Goal: Navigation & Orientation: Find specific page/section

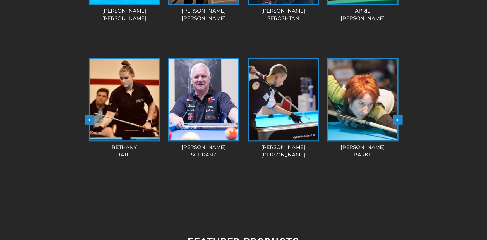
scroll to position [621, 0]
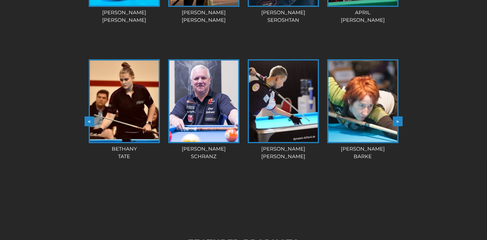
click at [399, 126] on button ">" at bounding box center [398, 121] width 10 height 10
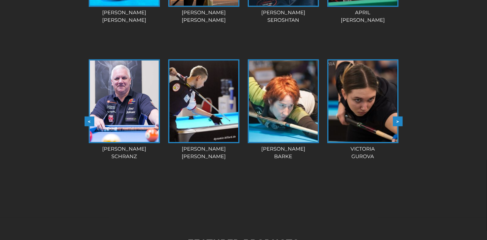
click at [399, 126] on button ">" at bounding box center [398, 121] width 10 height 10
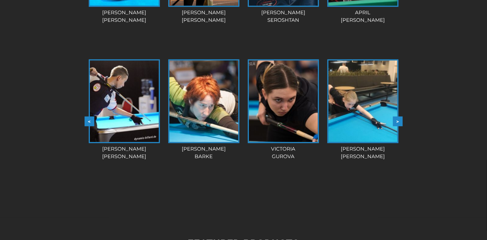
click at [399, 126] on button ">" at bounding box center [398, 121] width 10 height 10
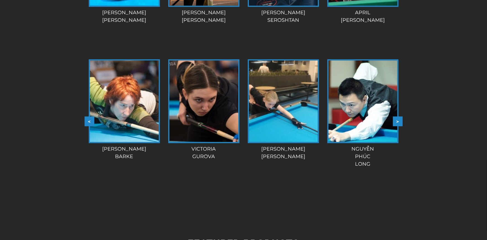
click at [399, 126] on button ">" at bounding box center [398, 121] width 10 height 10
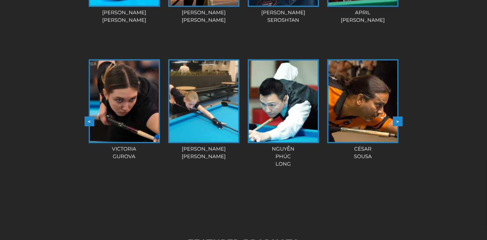
click at [399, 126] on button ">" at bounding box center [398, 121] width 10 height 10
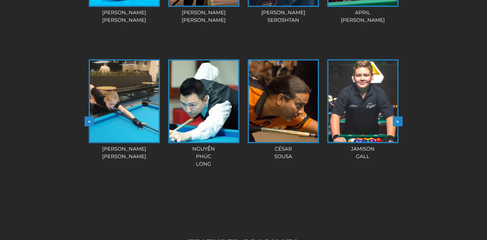
click at [399, 126] on button ">" at bounding box center [398, 121] width 10 height 10
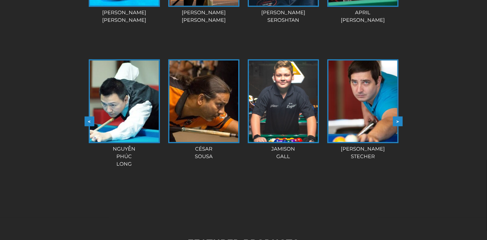
click at [399, 126] on button ">" at bounding box center [398, 121] width 10 height 10
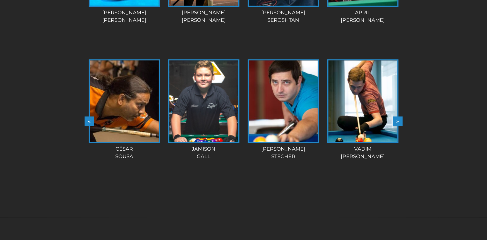
click at [399, 126] on button ">" at bounding box center [398, 121] width 10 height 10
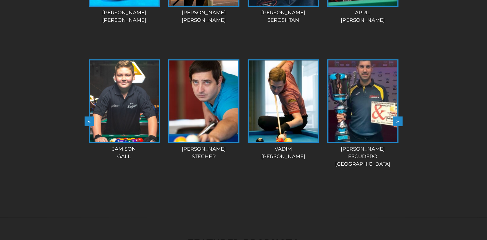
click at [399, 126] on button ">" at bounding box center [398, 121] width 10 height 10
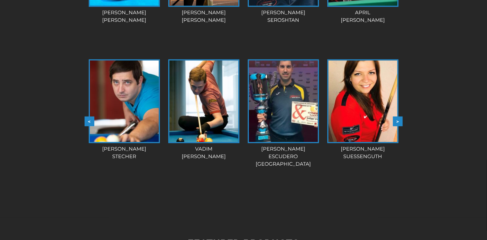
click at [399, 126] on button ">" at bounding box center [398, 121] width 10 height 10
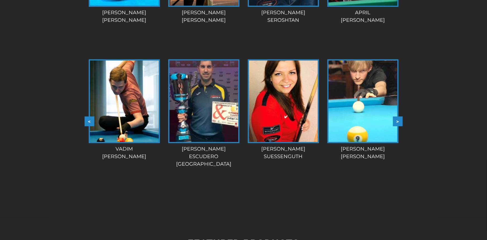
click at [399, 126] on button ">" at bounding box center [398, 121] width 10 height 10
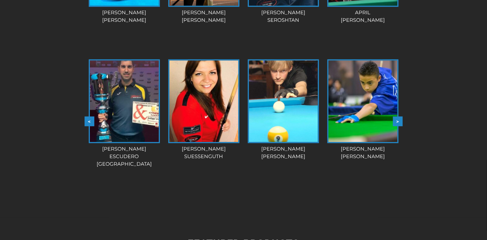
click at [399, 126] on button ">" at bounding box center [398, 121] width 10 height 10
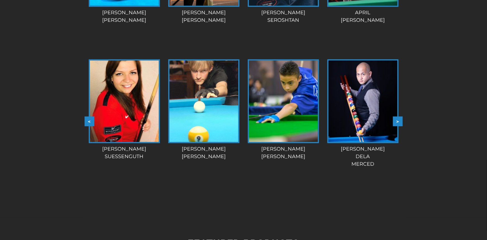
click at [399, 126] on button ">" at bounding box center [398, 121] width 10 height 10
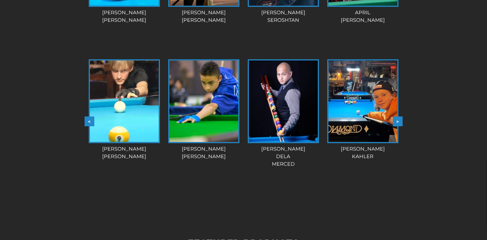
click at [399, 126] on button ">" at bounding box center [398, 121] width 10 height 10
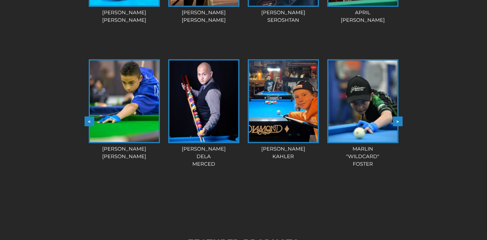
click at [399, 126] on button ">" at bounding box center [398, 121] width 10 height 10
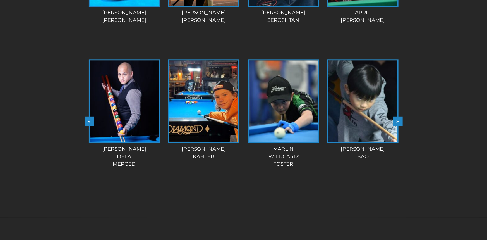
click at [399, 126] on button ">" at bounding box center [398, 121] width 10 height 10
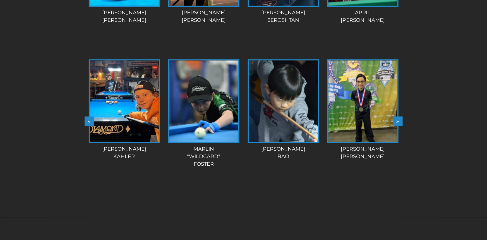
click at [399, 126] on button ">" at bounding box center [398, 121] width 10 height 10
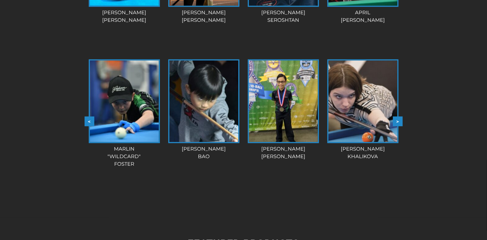
click at [399, 126] on button ">" at bounding box center [398, 121] width 10 height 10
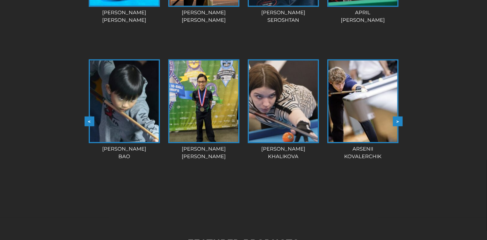
click at [399, 126] on button ">" at bounding box center [398, 121] width 10 height 10
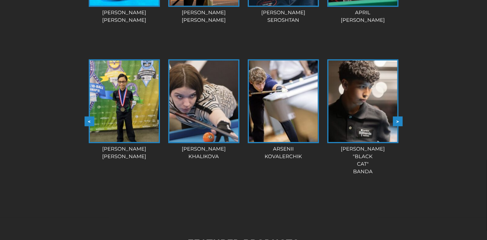
click at [399, 126] on button ">" at bounding box center [398, 121] width 10 height 10
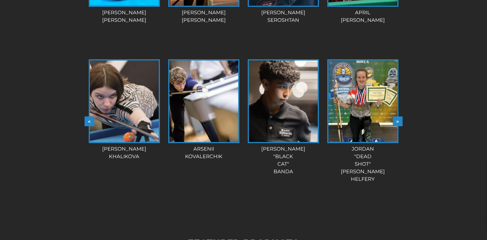
click at [399, 126] on button ">" at bounding box center [398, 121] width 10 height 10
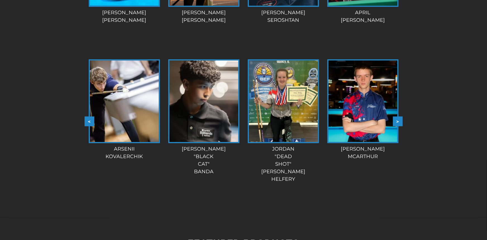
click at [399, 126] on button ">" at bounding box center [398, 121] width 10 height 10
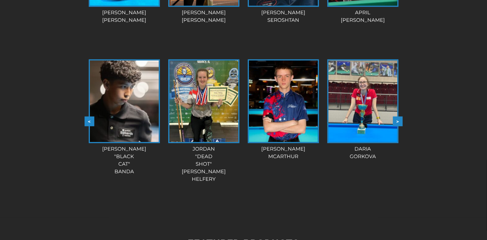
click at [399, 126] on button ">" at bounding box center [398, 121] width 10 height 10
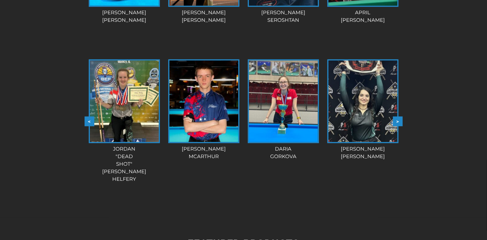
click at [399, 126] on button ">" at bounding box center [398, 121] width 10 height 10
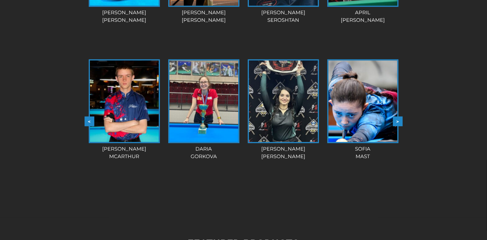
click at [399, 126] on button ">" at bounding box center [398, 121] width 10 height 10
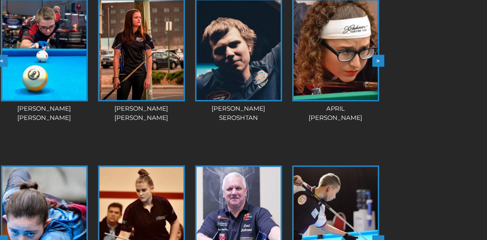
scroll to position [545, 0]
